Goal: Navigation & Orientation: Find specific page/section

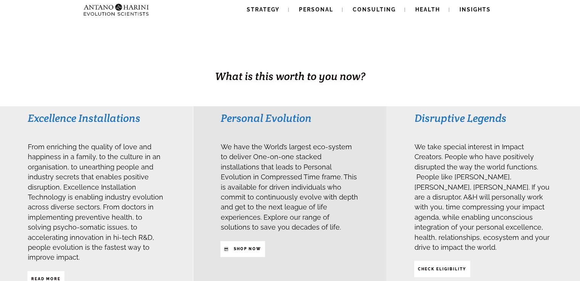
scroll to position [123, 0]
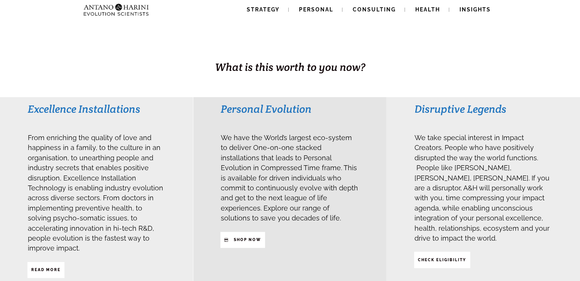
click at [145, 9] on img at bounding box center [116, 9] width 72 height 19
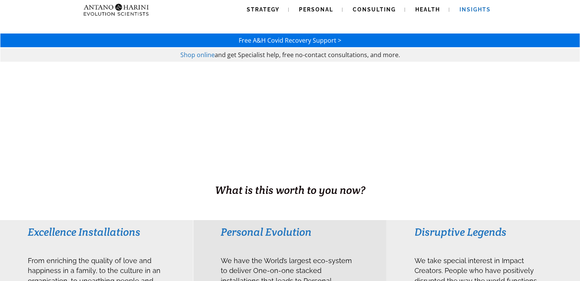
click at [471, 6] on span "Insights" at bounding box center [475, 9] width 31 height 6
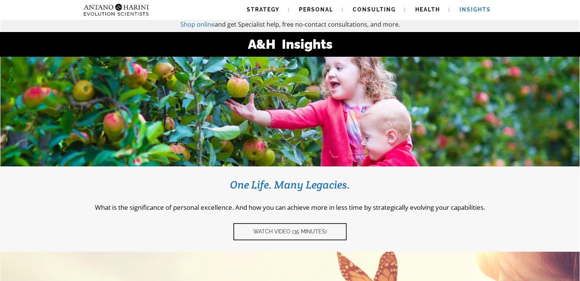
scroll to position [39, 0]
